Goal: Obtain resource: Download file/media

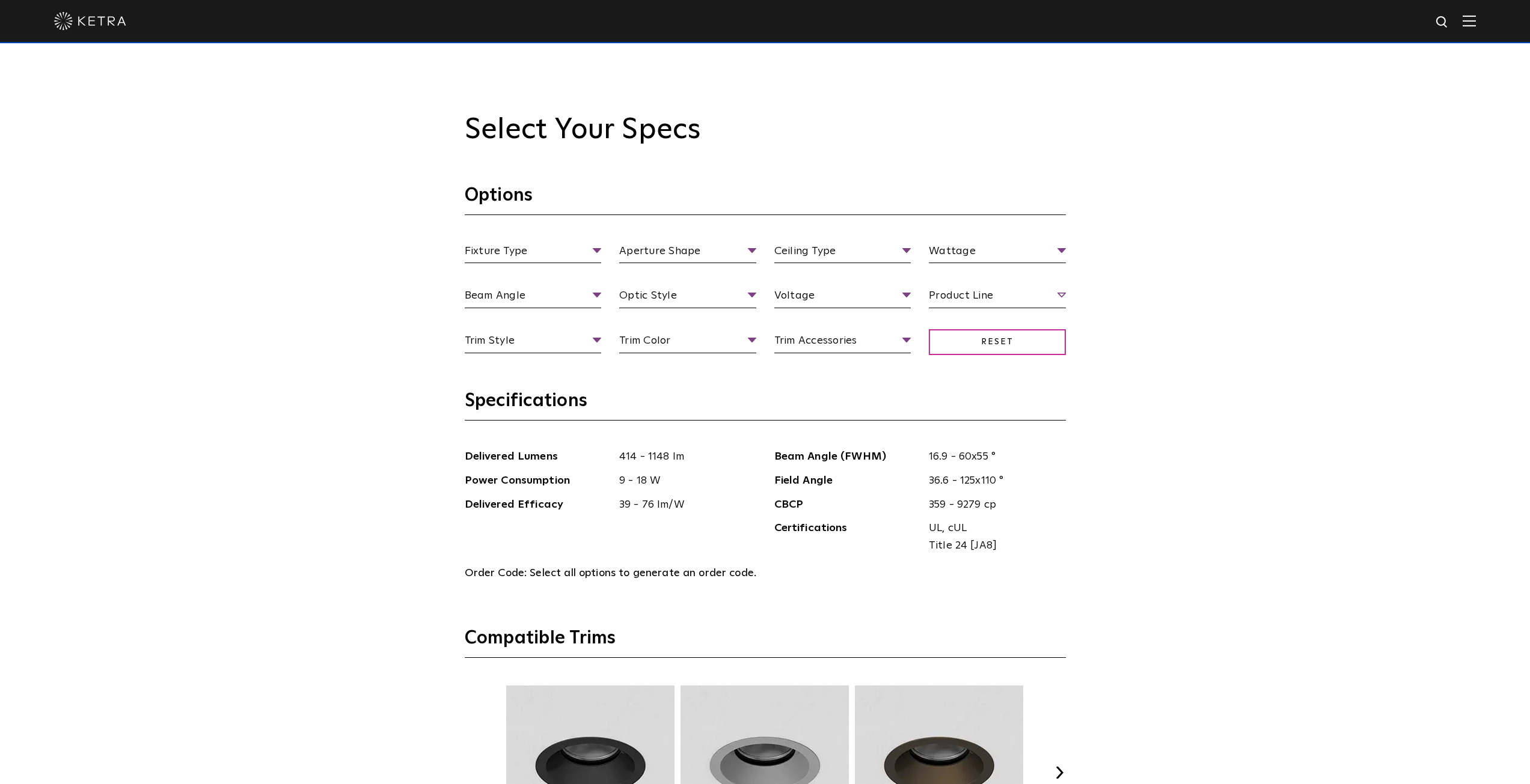
scroll to position [1322, 0]
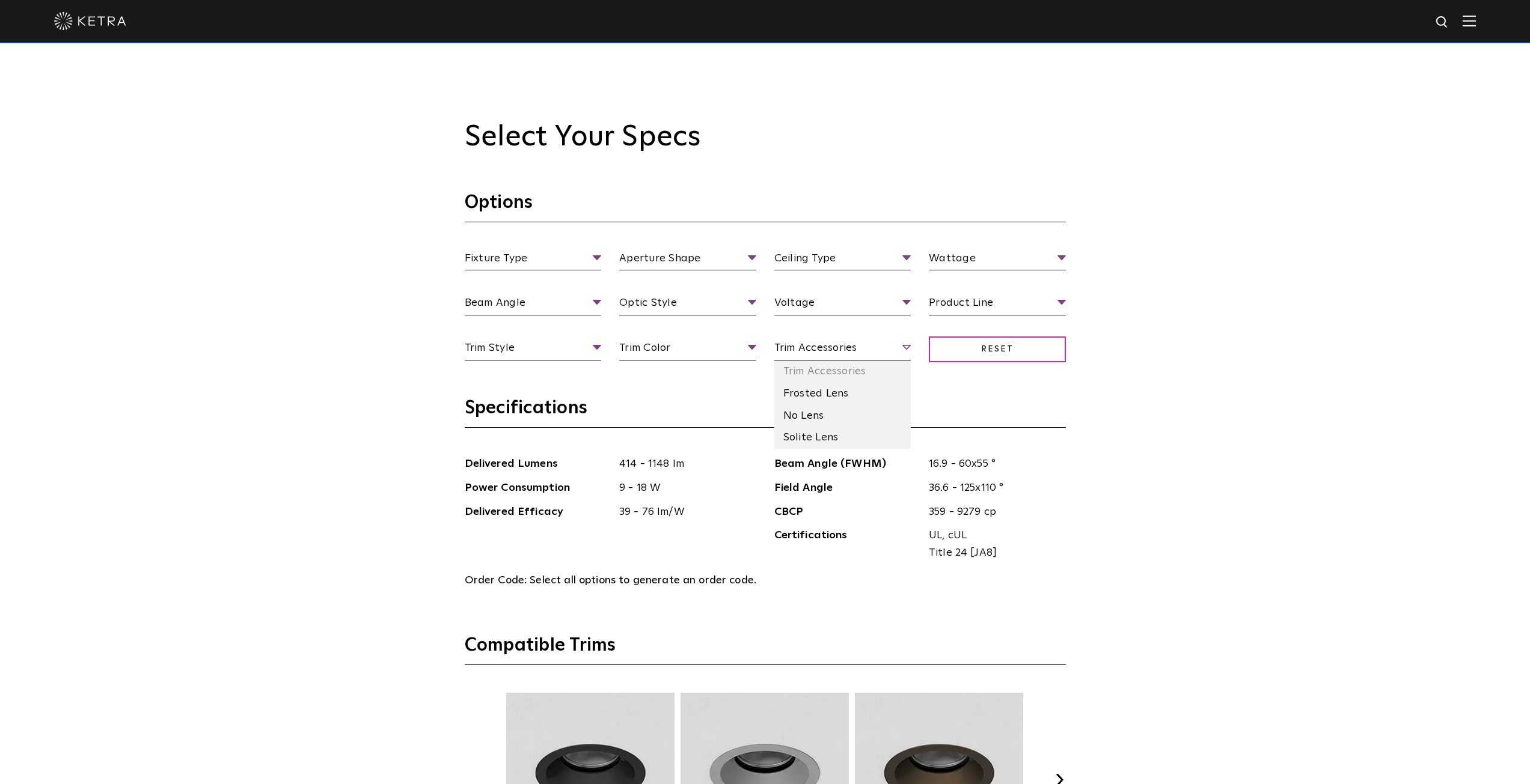
click at [906, 344] on span "Trim Accessories" at bounding box center [842, 350] width 137 height 21
click at [862, 437] on li "Solite Lens" at bounding box center [842, 437] width 137 height 22
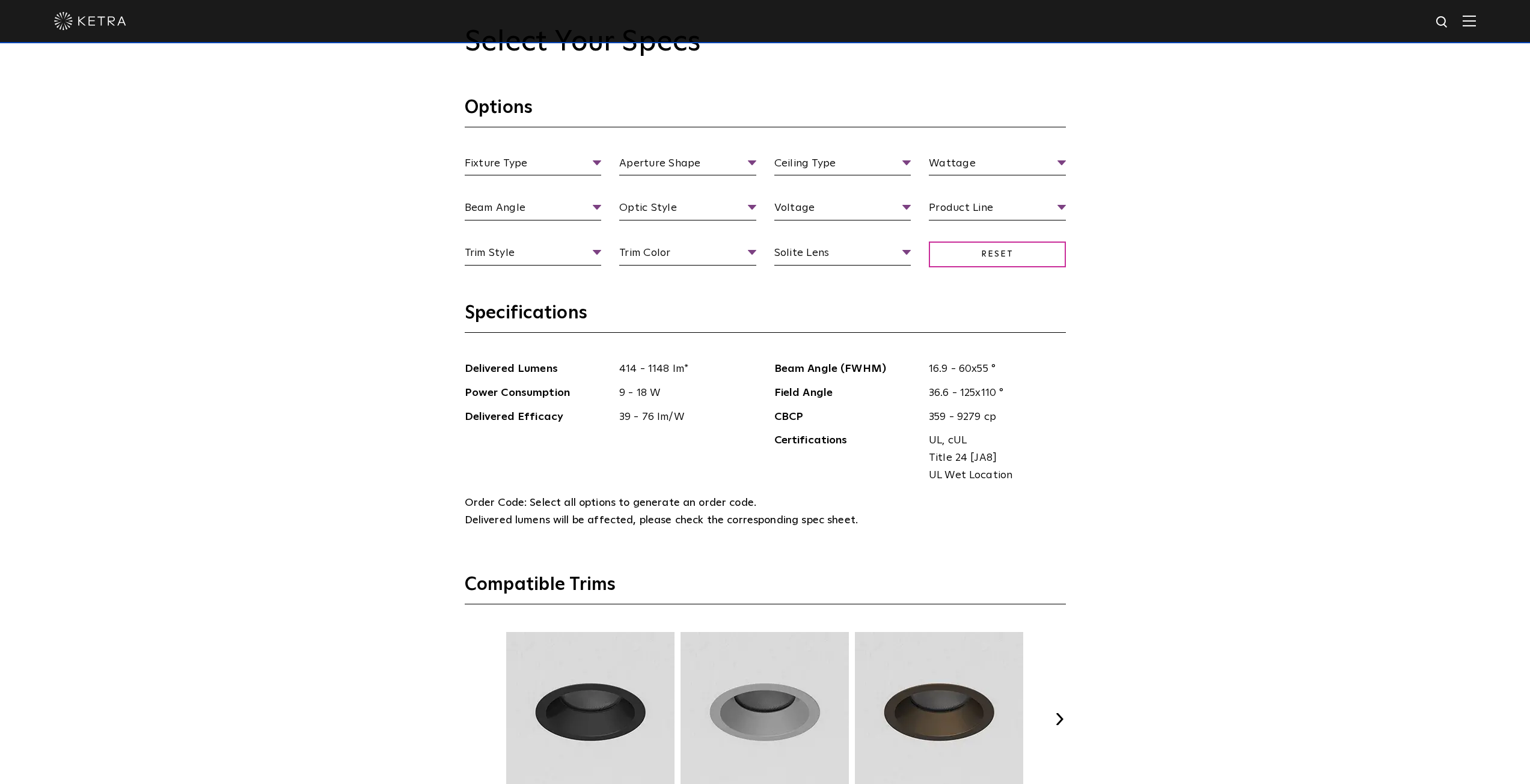
scroll to position [1502, 0]
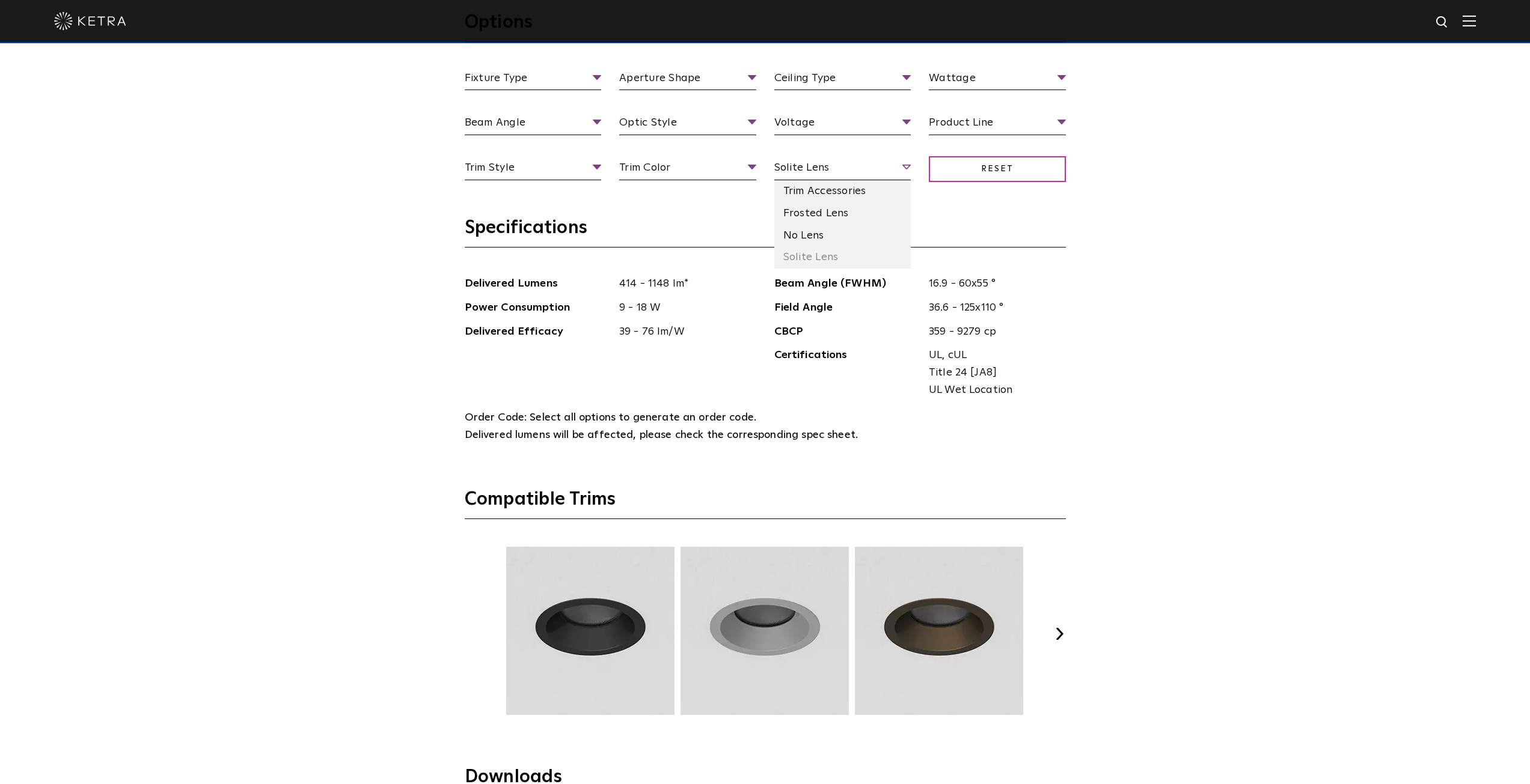
click at [901, 167] on span "Solite Lens" at bounding box center [842, 170] width 137 height 21
click at [849, 216] on li "Frosted Lens" at bounding box center [842, 213] width 137 height 22
click at [905, 169] on span "Frosted Lens" at bounding box center [842, 170] width 137 height 21
click at [843, 253] on li "Solite Lens" at bounding box center [842, 257] width 137 height 22
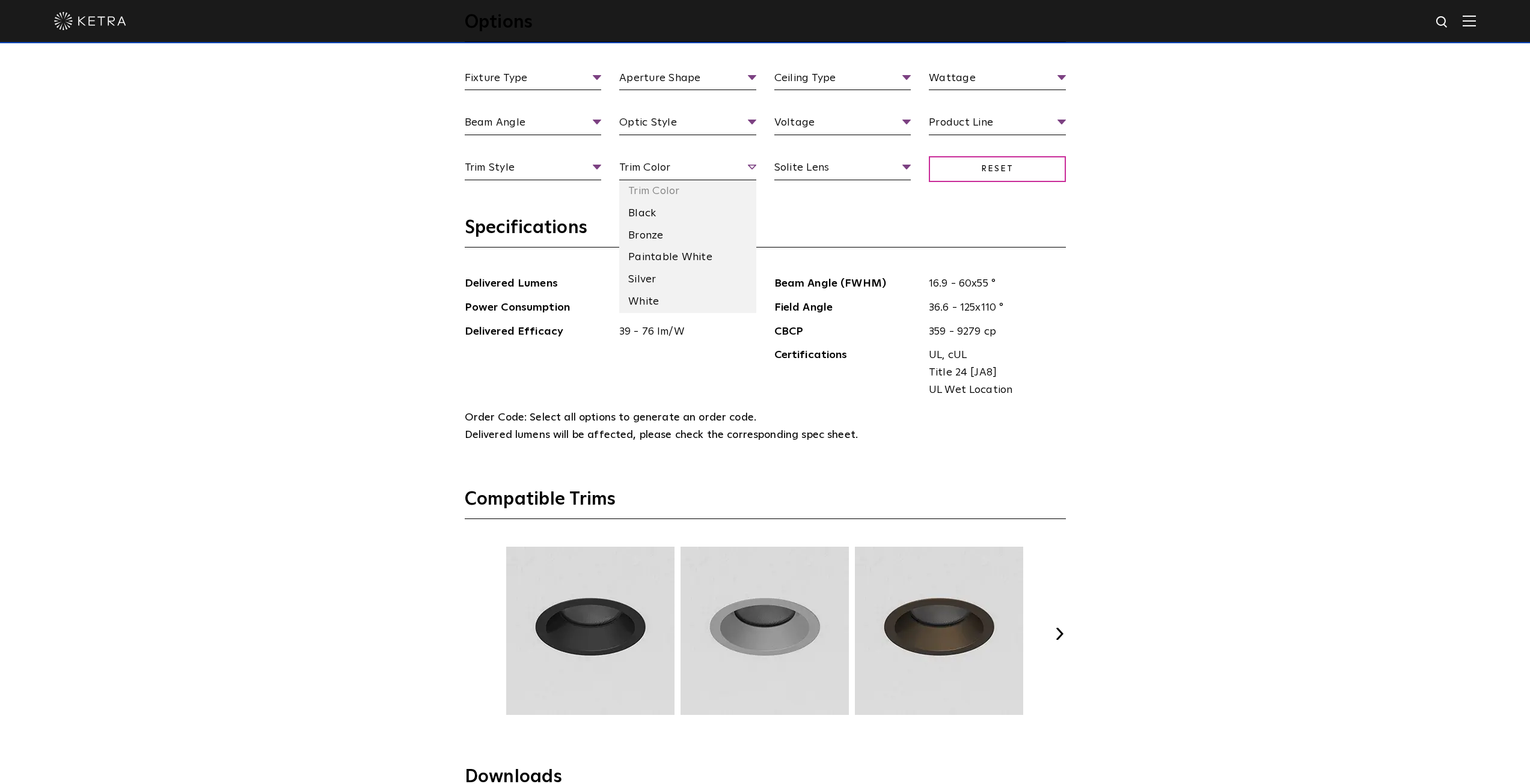
click at [751, 162] on span "Trim Color" at bounding box center [687, 170] width 137 height 21
click at [676, 283] on li "Silver" at bounding box center [687, 279] width 137 height 22
click at [751, 166] on span "Silver" at bounding box center [687, 170] width 137 height 21
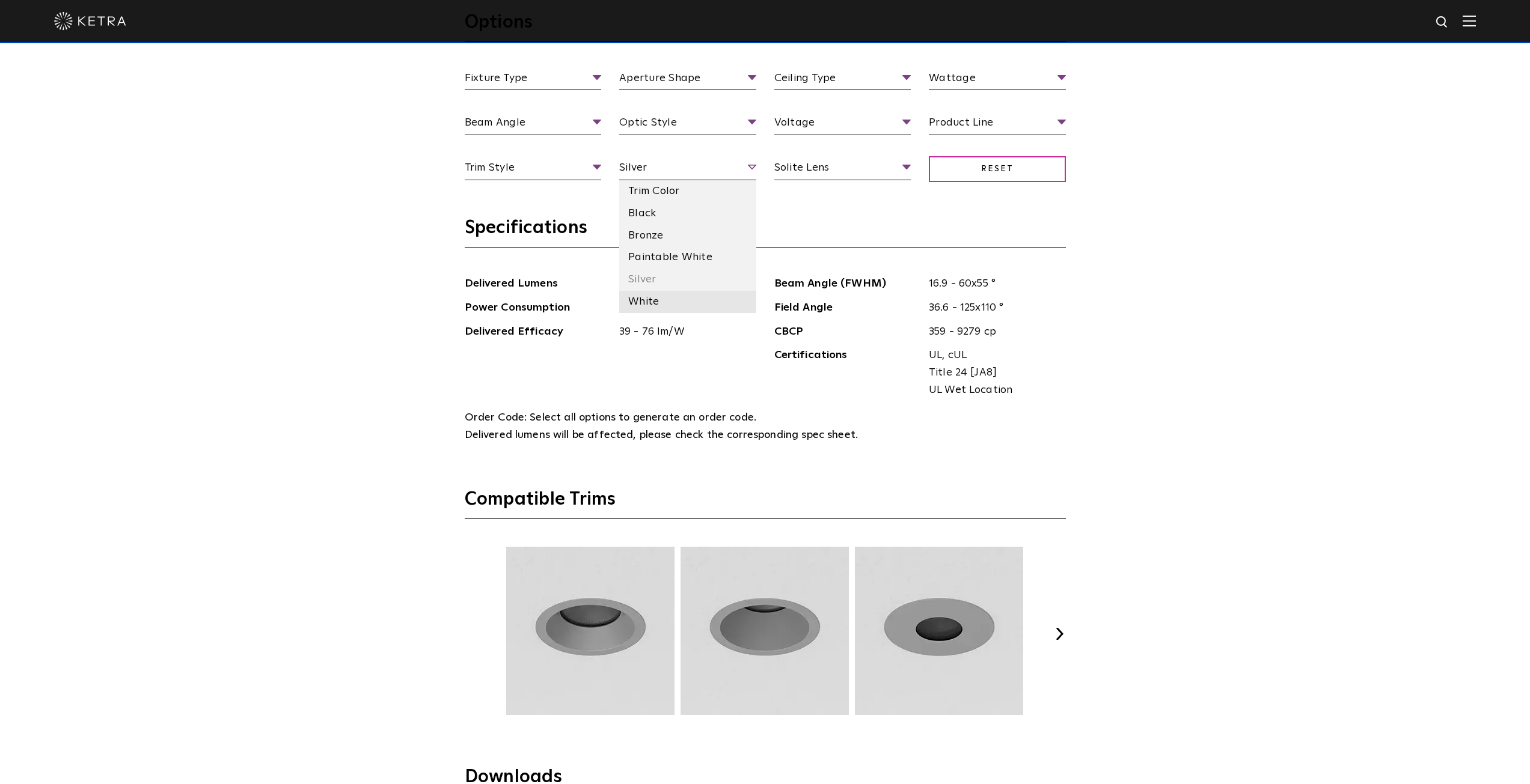
click at [658, 299] on li "White" at bounding box center [687, 302] width 137 height 22
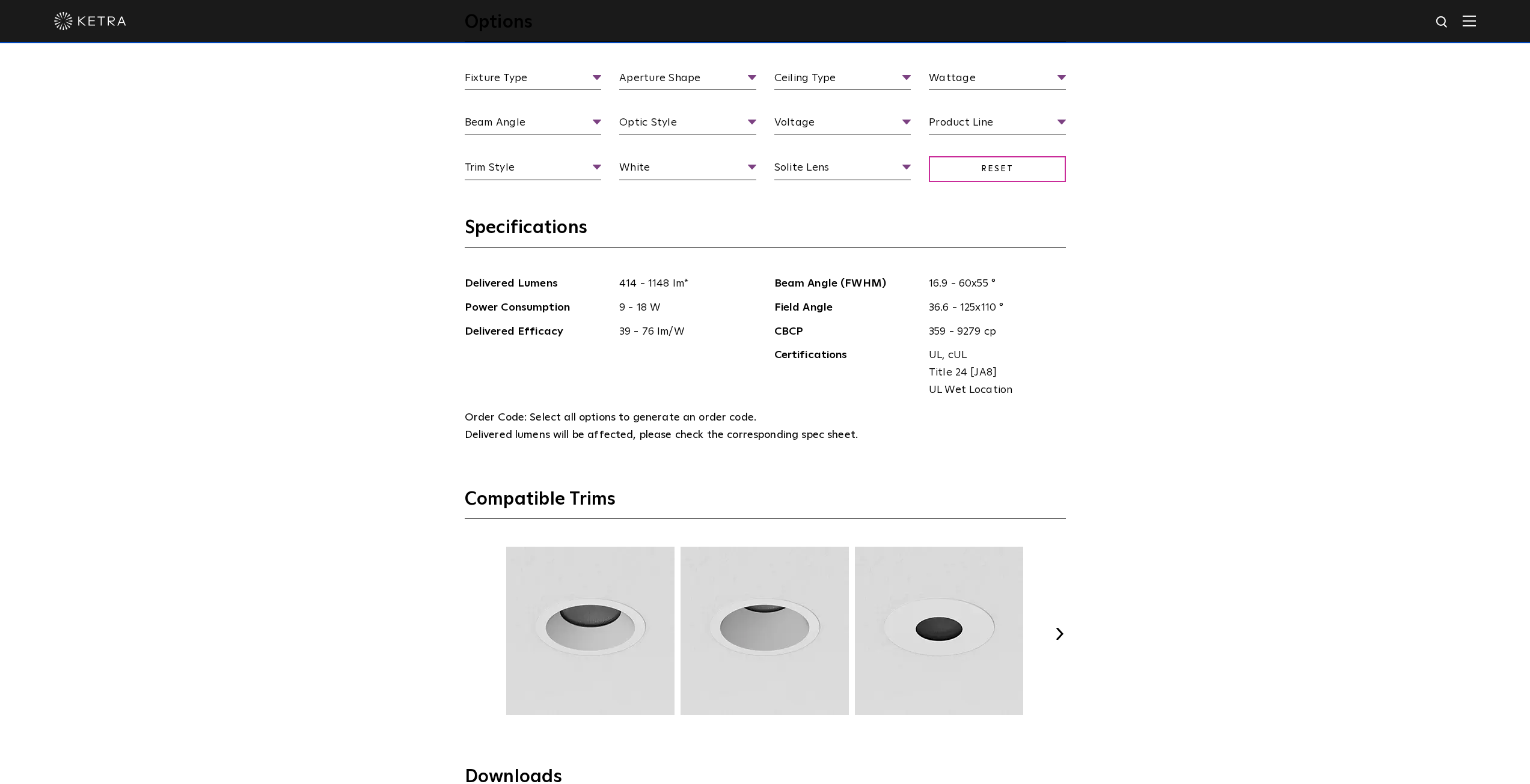
scroll to position [1683, 0]
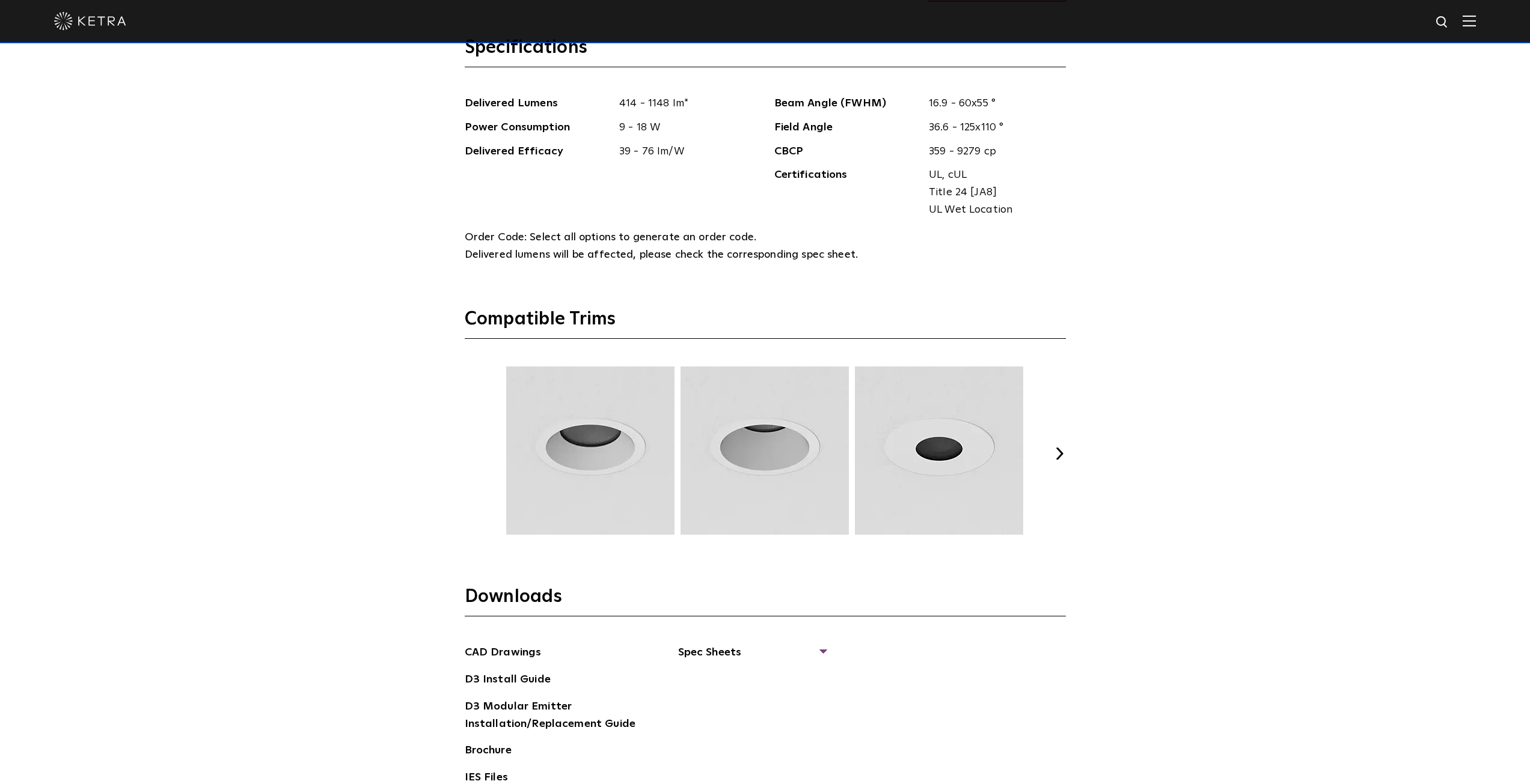
click at [1058, 451] on button "Next" at bounding box center [1060, 453] width 12 height 12
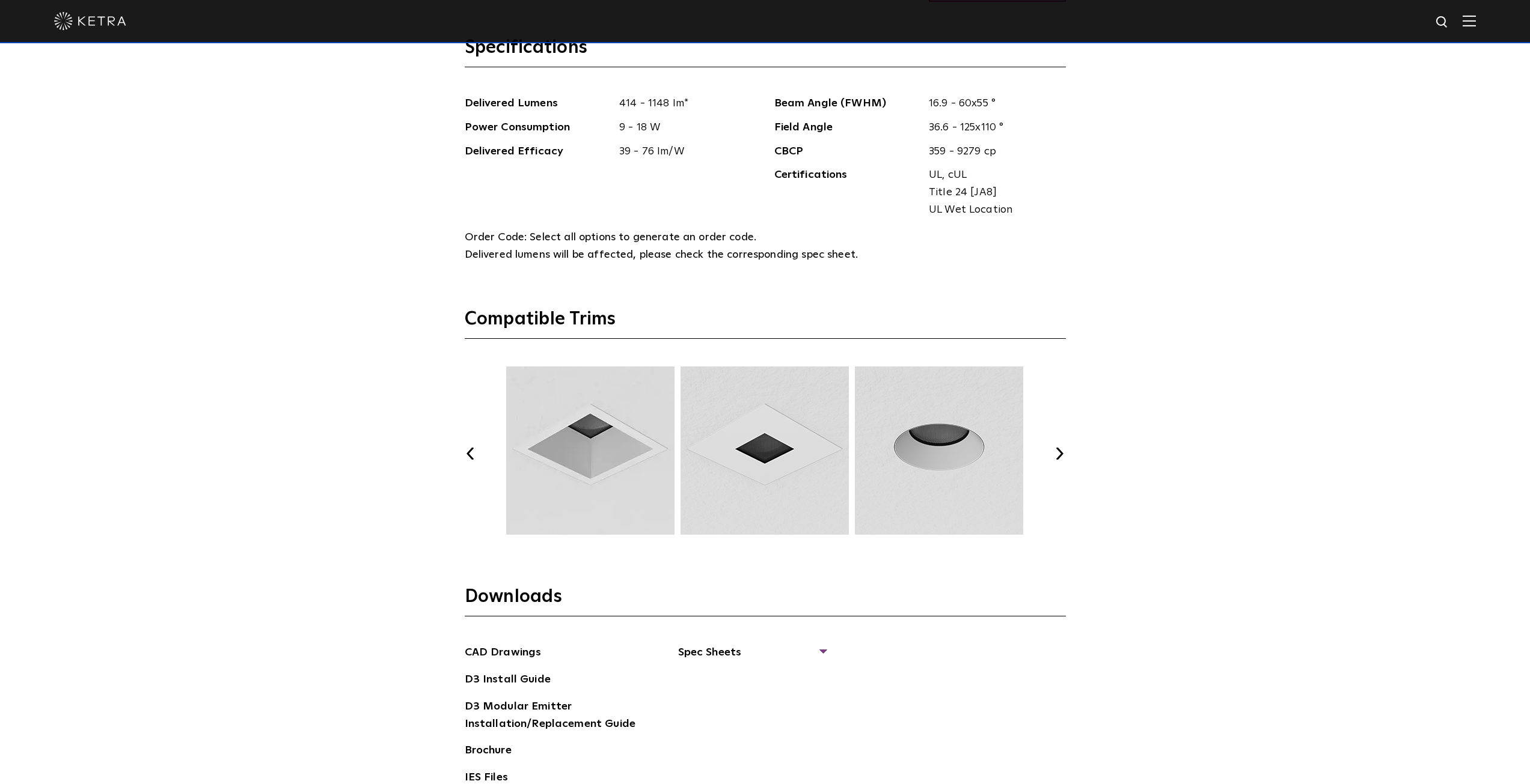
click at [1058, 451] on button "Next" at bounding box center [1060, 453] width 12 height 12
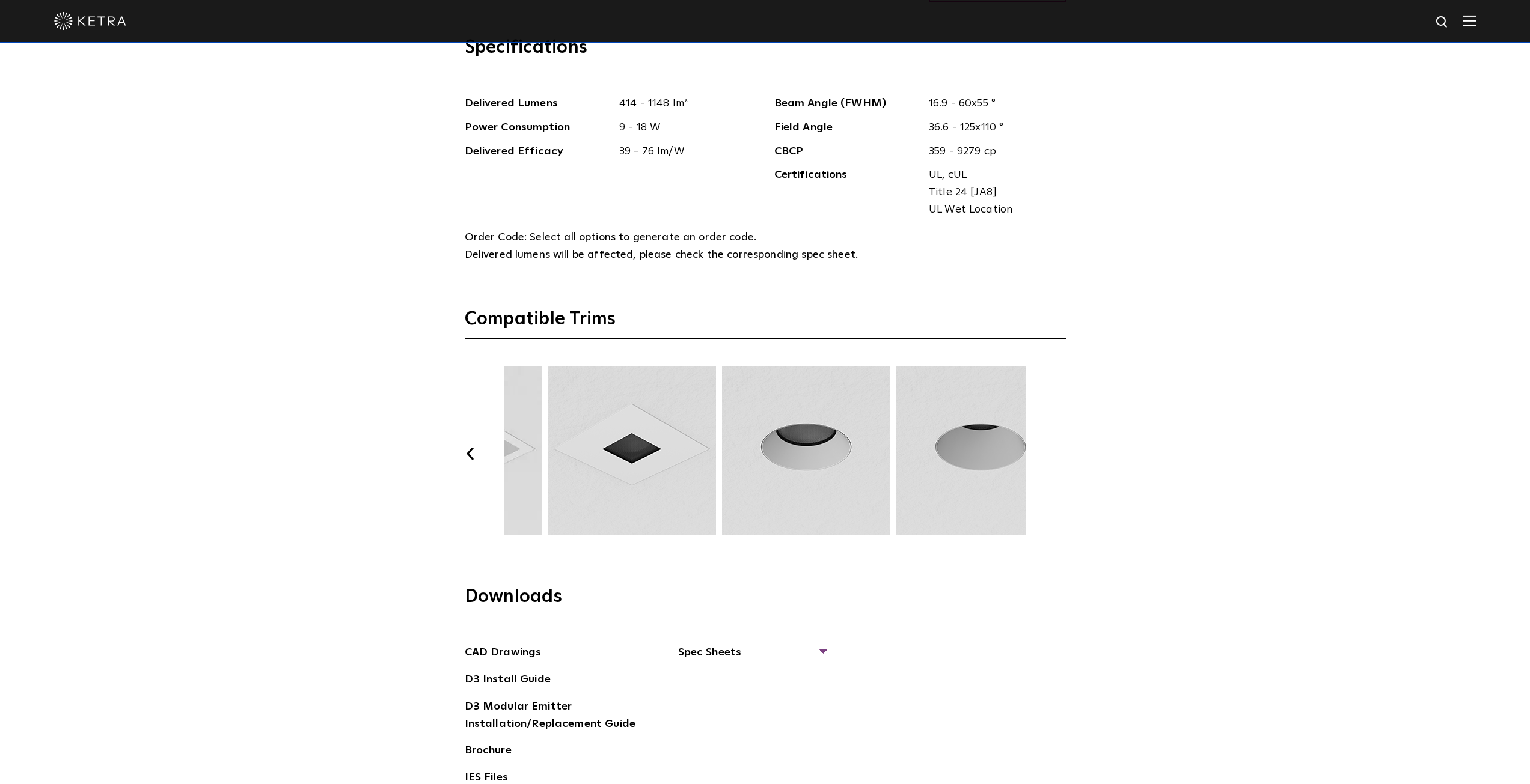
drag, startPoint x: 726, startPoint y: 452, endPoint x: 1001, endPoint y: 436, distance: 275.5
click at [988, 440] on img at bounding box center [980, 451] width 172 height 168
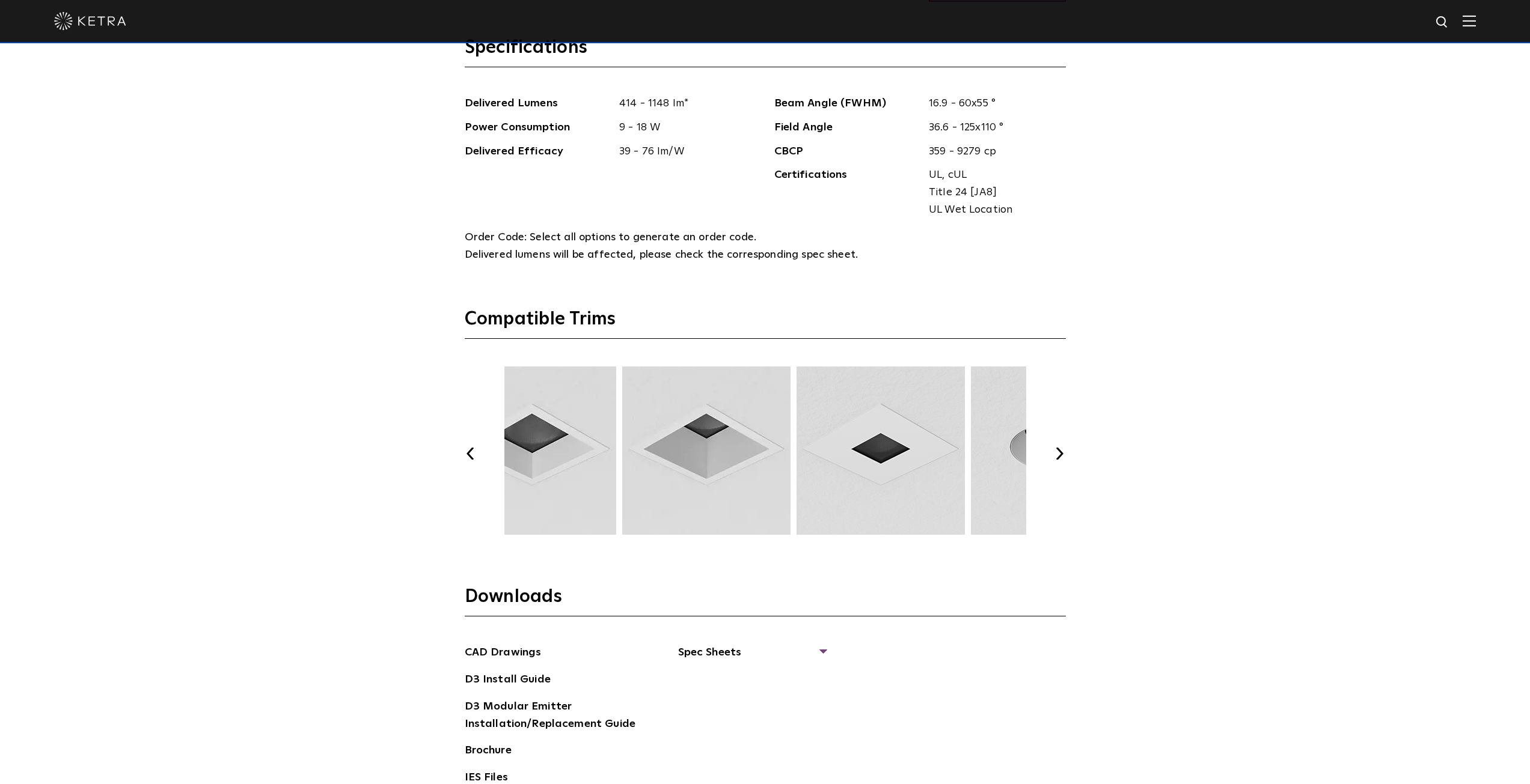
drag, startPoint x: 637, startPoint y: 459, endPoint x: 937, endPoint y: 442, distance: 300.5
click at [934, 443] on img at bounding box center [881, 451] width 172 height 168
drag, startPoint x: 571, startPoint y: 457, endPoint x: 1164, endPoint y: 410, distance: 594.9
click at [1043, 430] on div "Previous Next" at bounding box center [765, 454] width 601 height 175
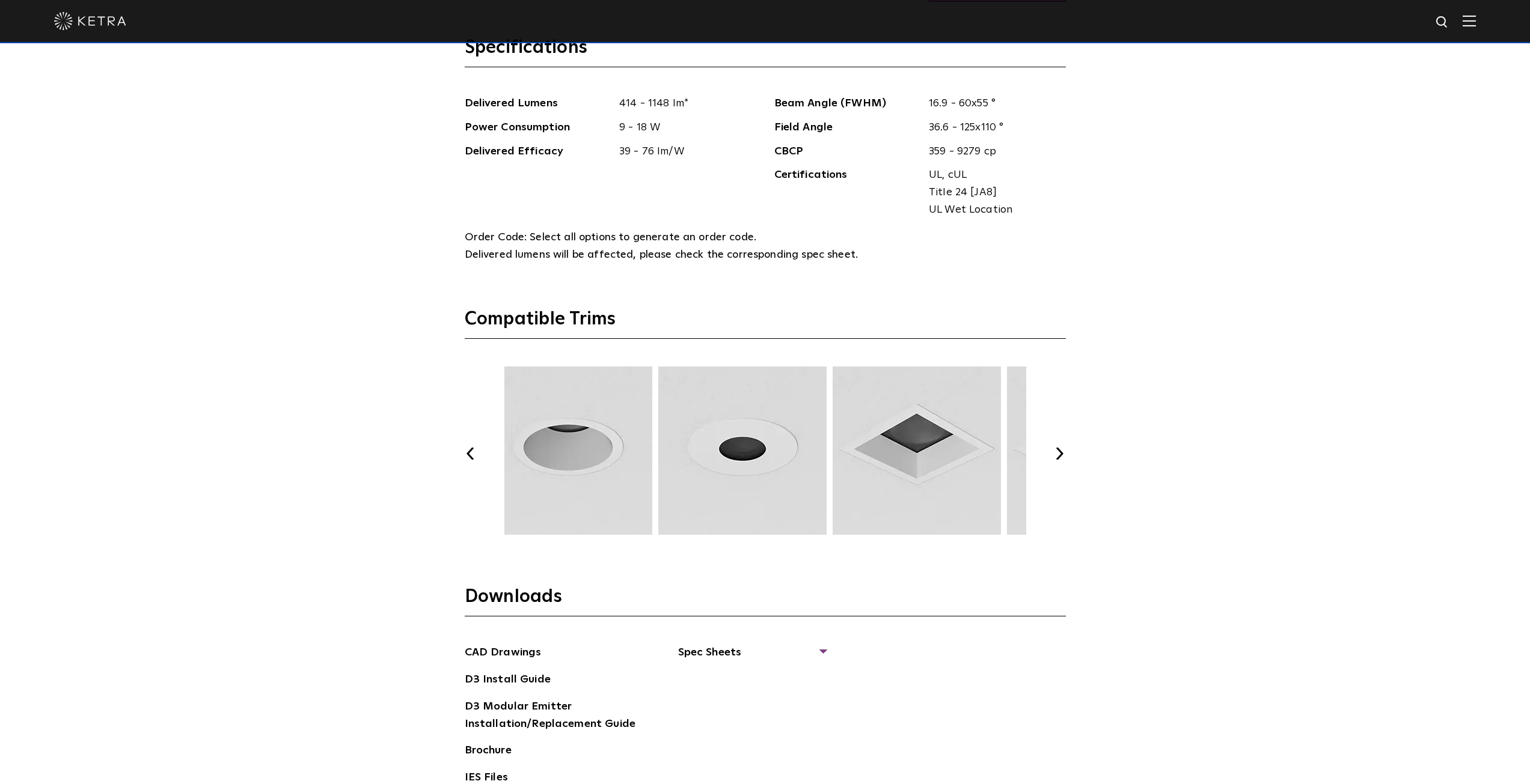
drag, startPoint x: 567, startPoint y: 457, endPoint x: 1121, endPoint y: 405, distance: 556.4
click at [1111, 406] on div "Select Your Specs Options Fixture Type Fixture Type Adjustable Fixed Wall Wash …" at bounding box center [765, 311] width 1530 height 1259
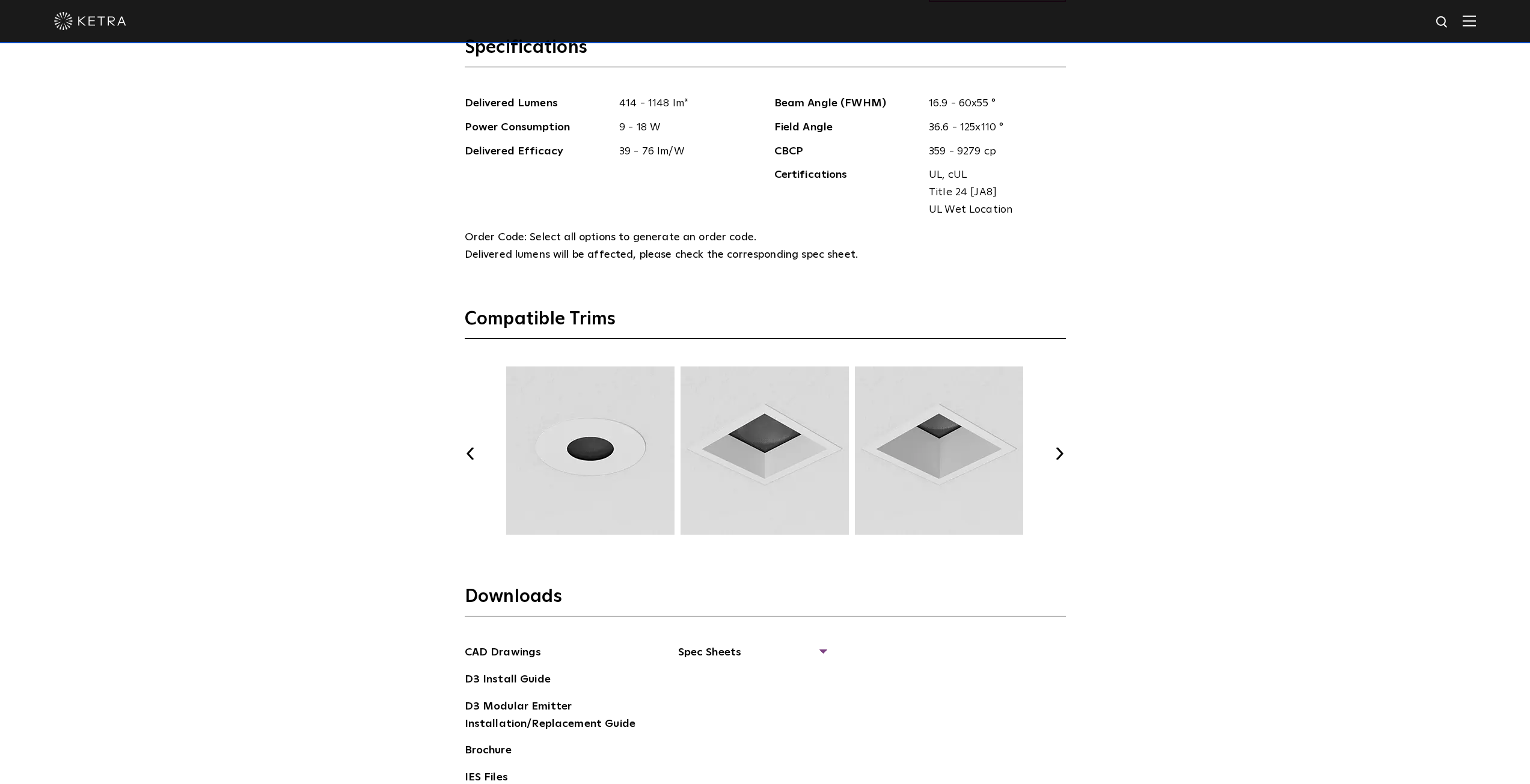
click at [565, 459] on img at bounding box center [590, 451] width 172 height 168
click at [618, 481] on img at bounding box center [590, 451] width 172 height 168
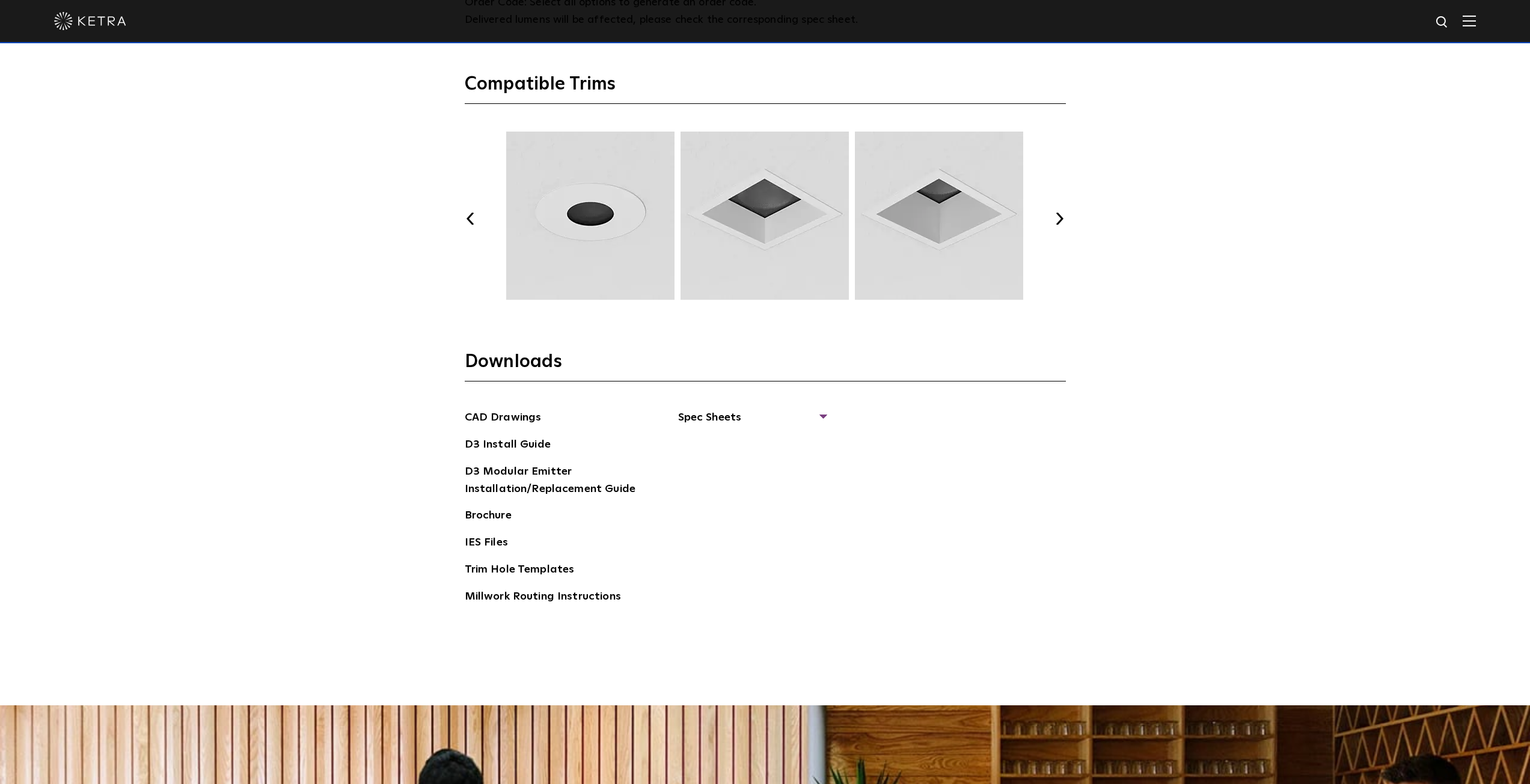
scroll to position [1923, 0]
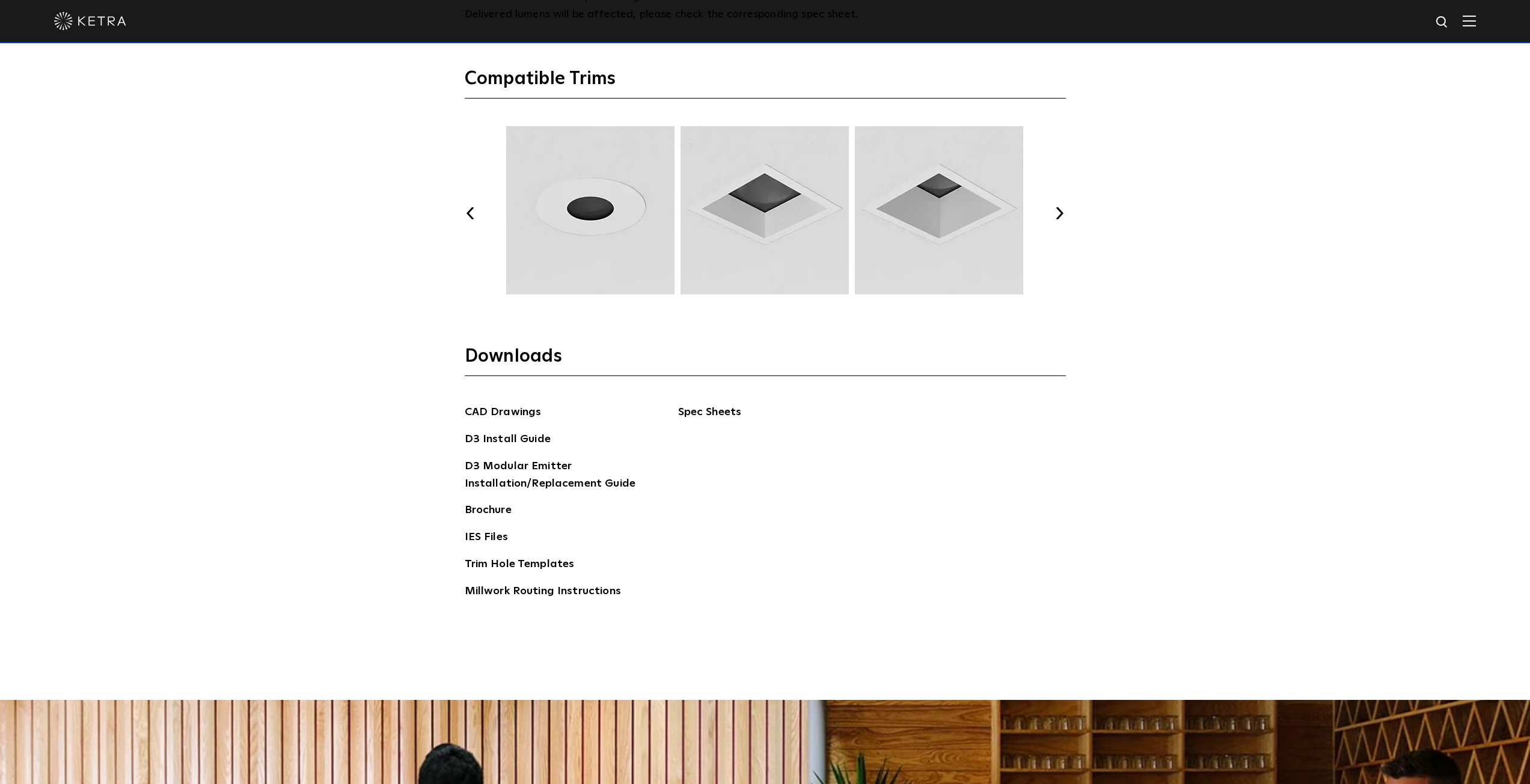
click at [702, 412] on span "Spec Sheets" at bounding box center [752, 417] width 148 height 26
click at [762, 441] on link "D3 Adjustable Round" at bounding box center [739, 440] width 91 height 13
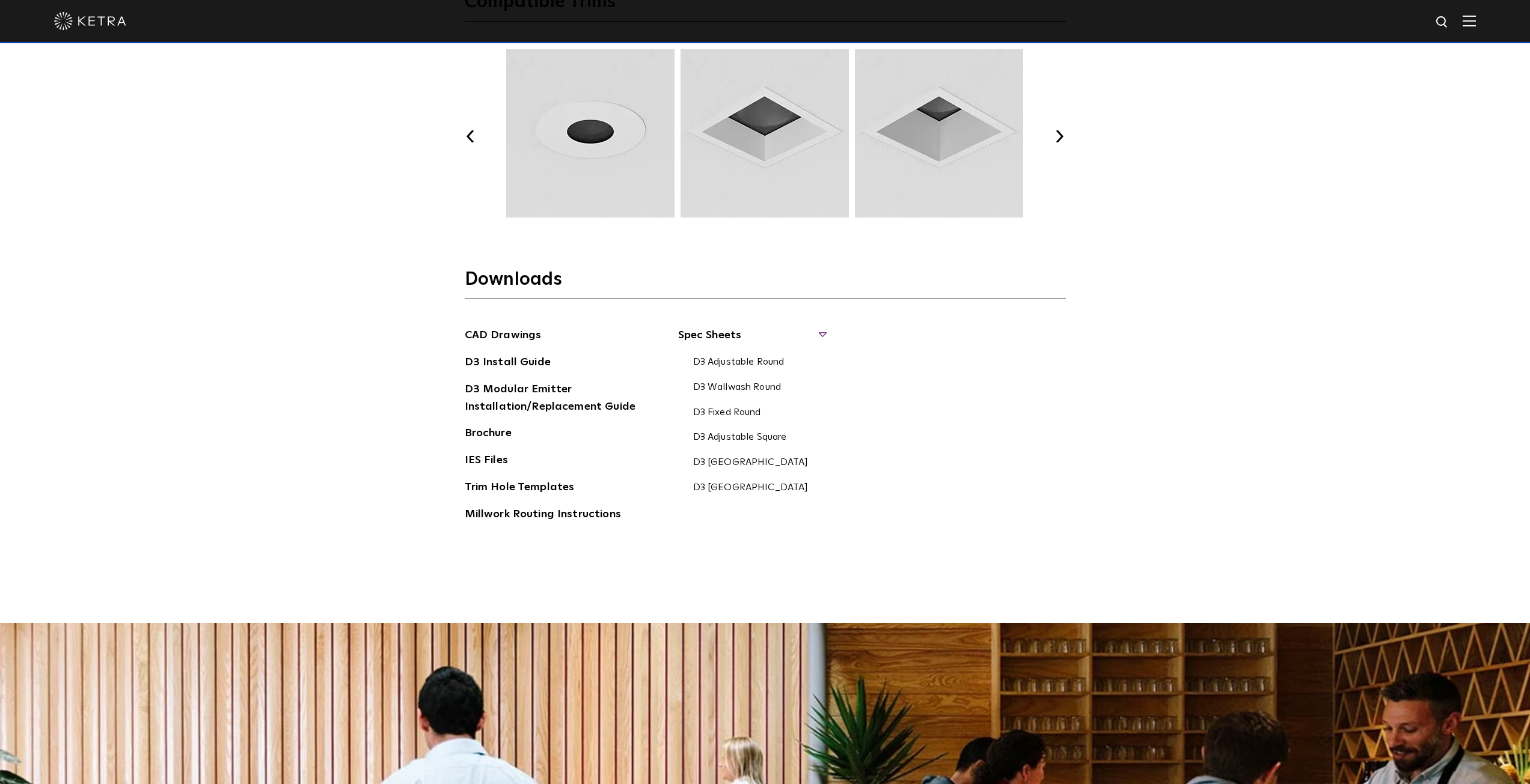
scroll to position [1830, 0]
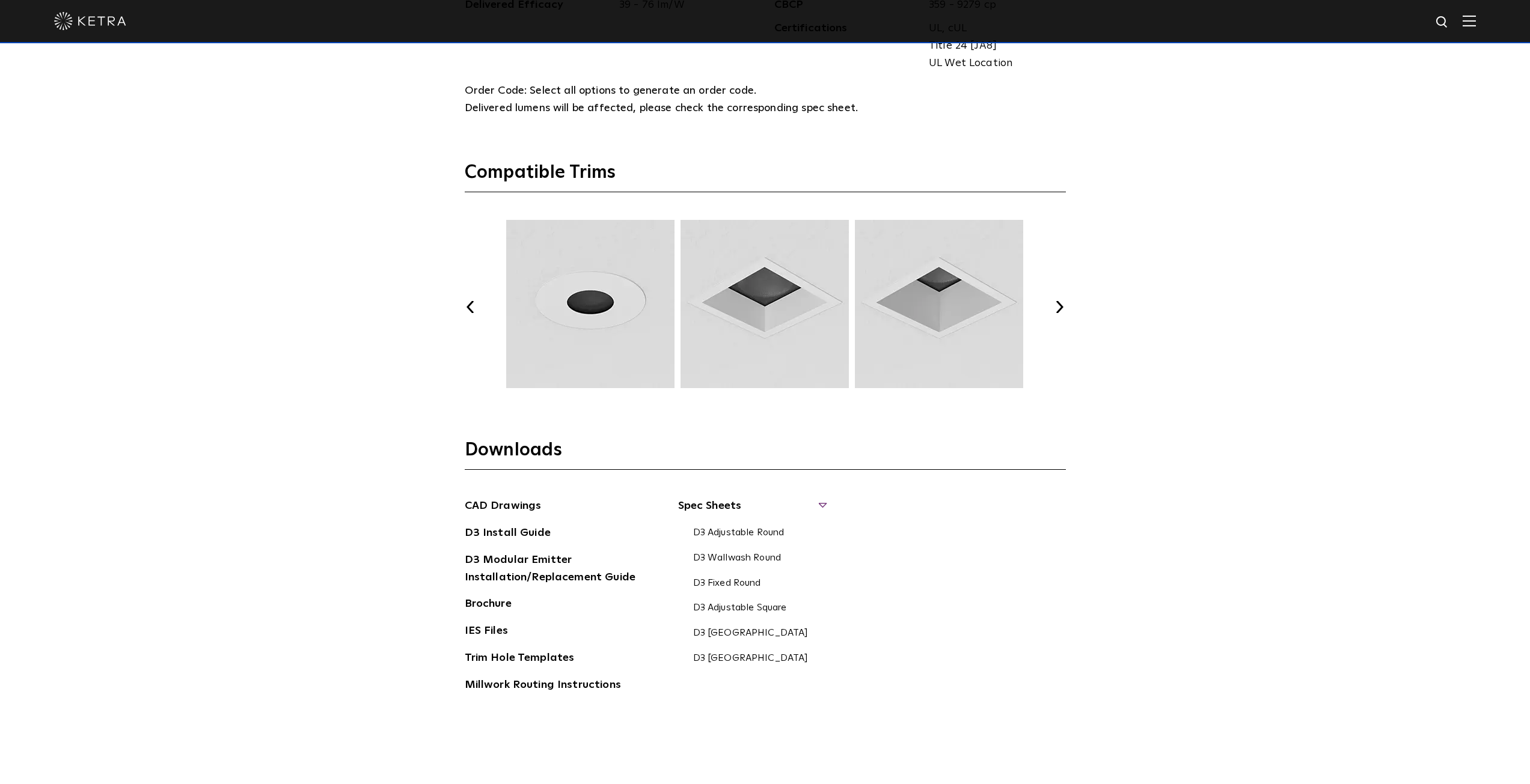
click at [471, 302] on button "Previous" at bounding box center [470, 307] width 12 height 12
